Goal: Navigation & Orientation: Find specific page/section

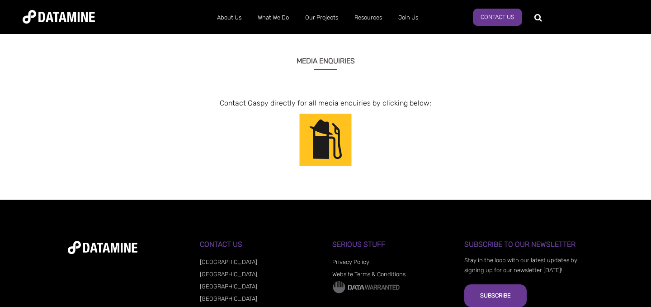
scroll to position [803, 0]
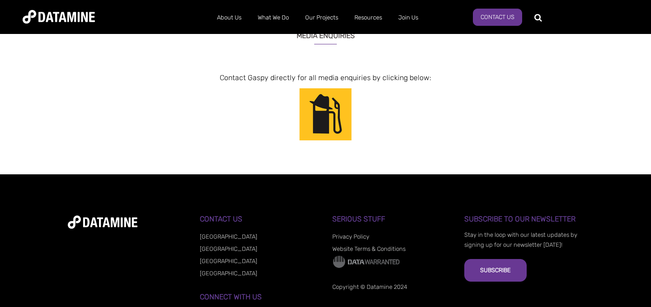
click at [335, 114] on img at bounding box center [326, 114] width 68 height 52
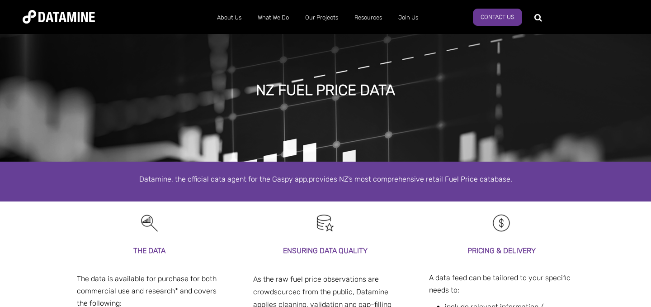
scroll to position [5, 0]
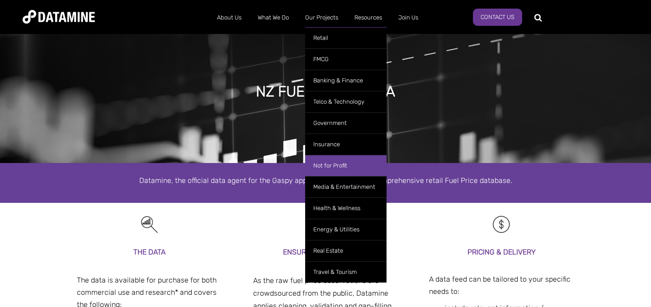
click at [348, 163] on link "Not for Profit" at bounding box center [345, 165] width 81 height 21
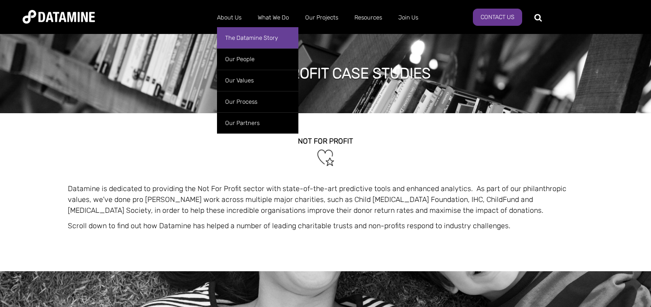
click at [245, 40] on link "The Datamine Story" at bounding box center [257, 37] width 81 height 21
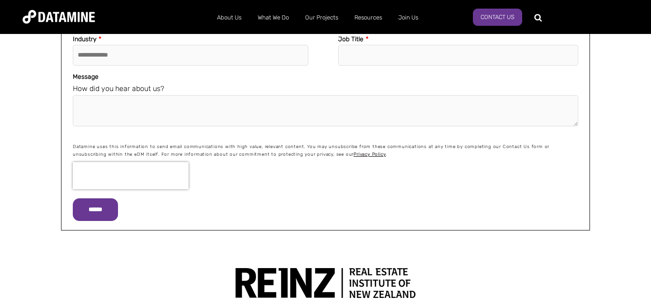
scroll to position [957, 0]
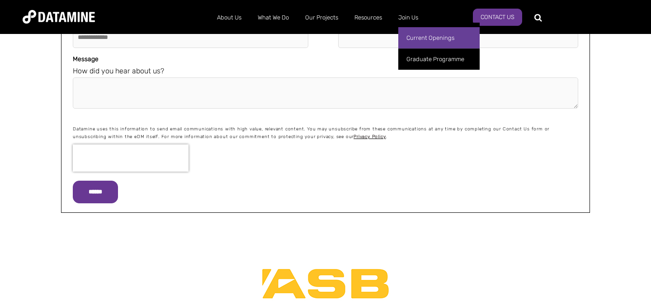
click at [413, 40] on link "Current Openings" at bounding box center [439, 37] width 81 height 21
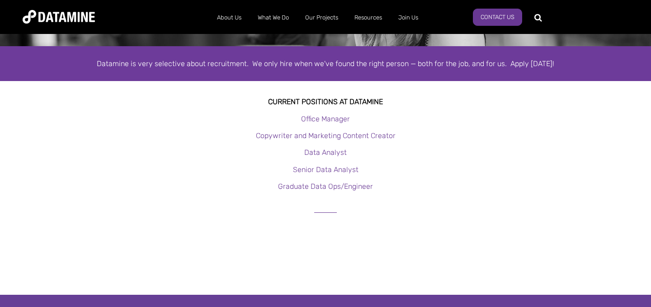
scroll to position [157, 0]
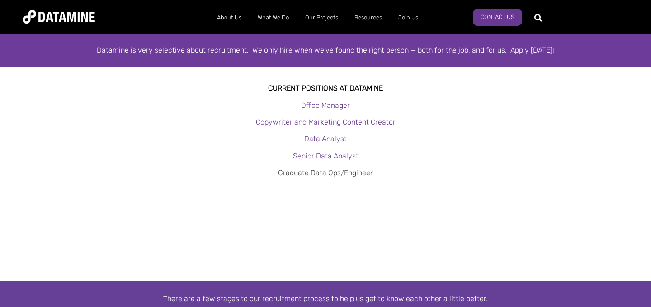
click at [332, 174] on link "Graduate Data Ops/Engineer" at bounding box center [325, 172] width 95 height 9
